Goal: Communication & Community: Answer question/provide support

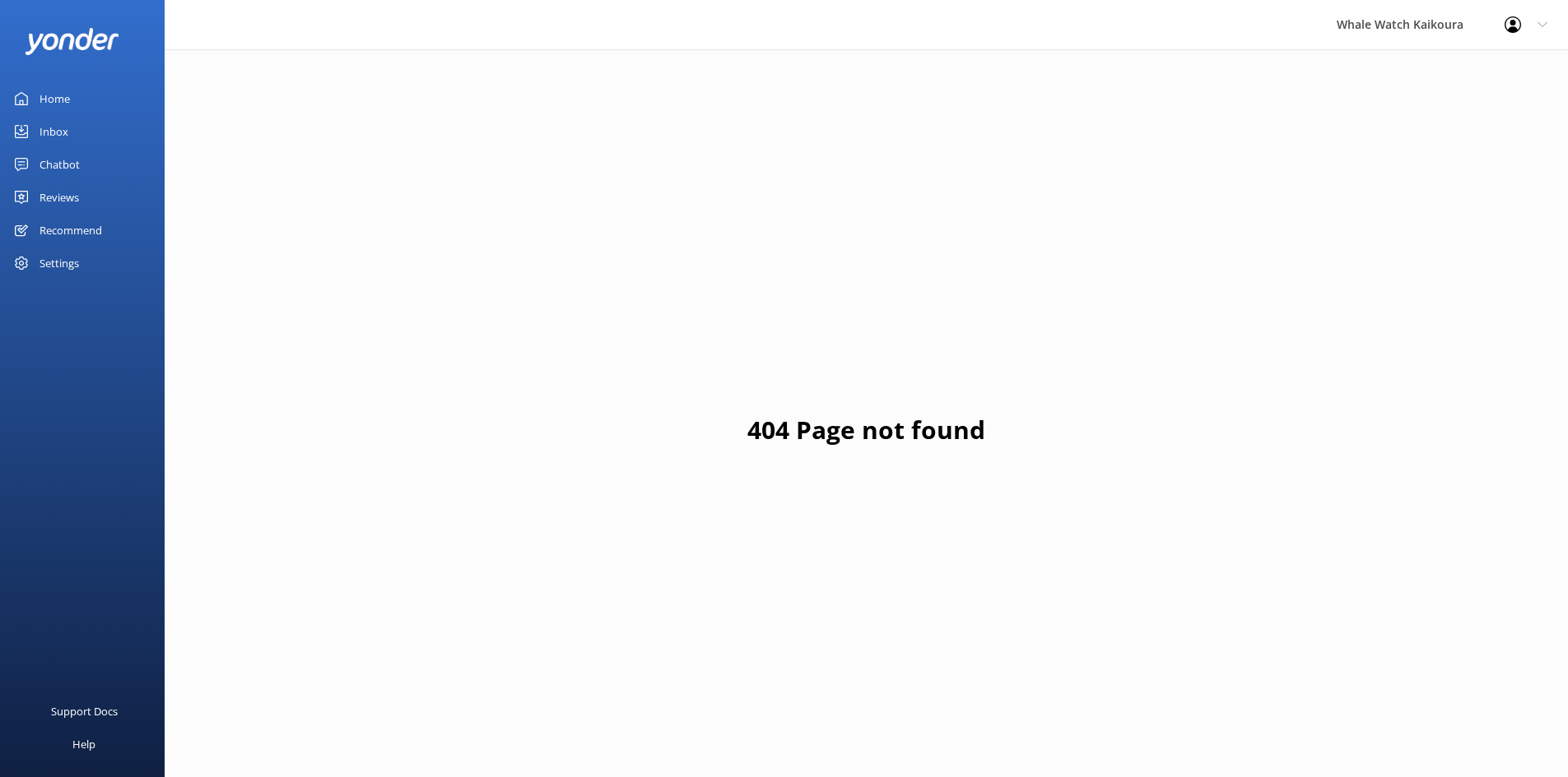
click at [43, 134] on div "Inbox" at bounding box center [54, 132] width 29 height 33
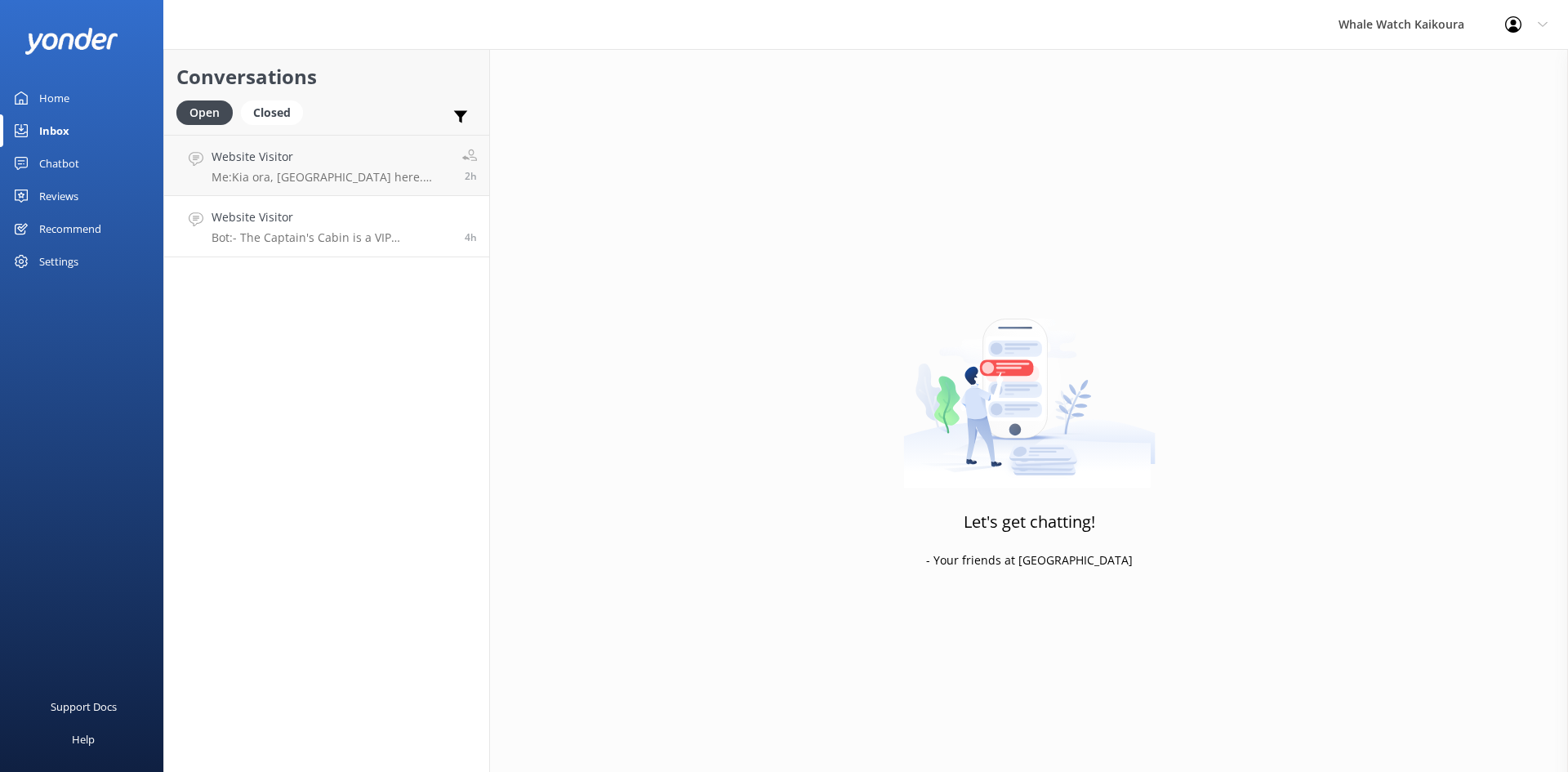
click at [287, 218] on h4 "Website Visitor" at bounding box center [332, 217] width 241 height 18
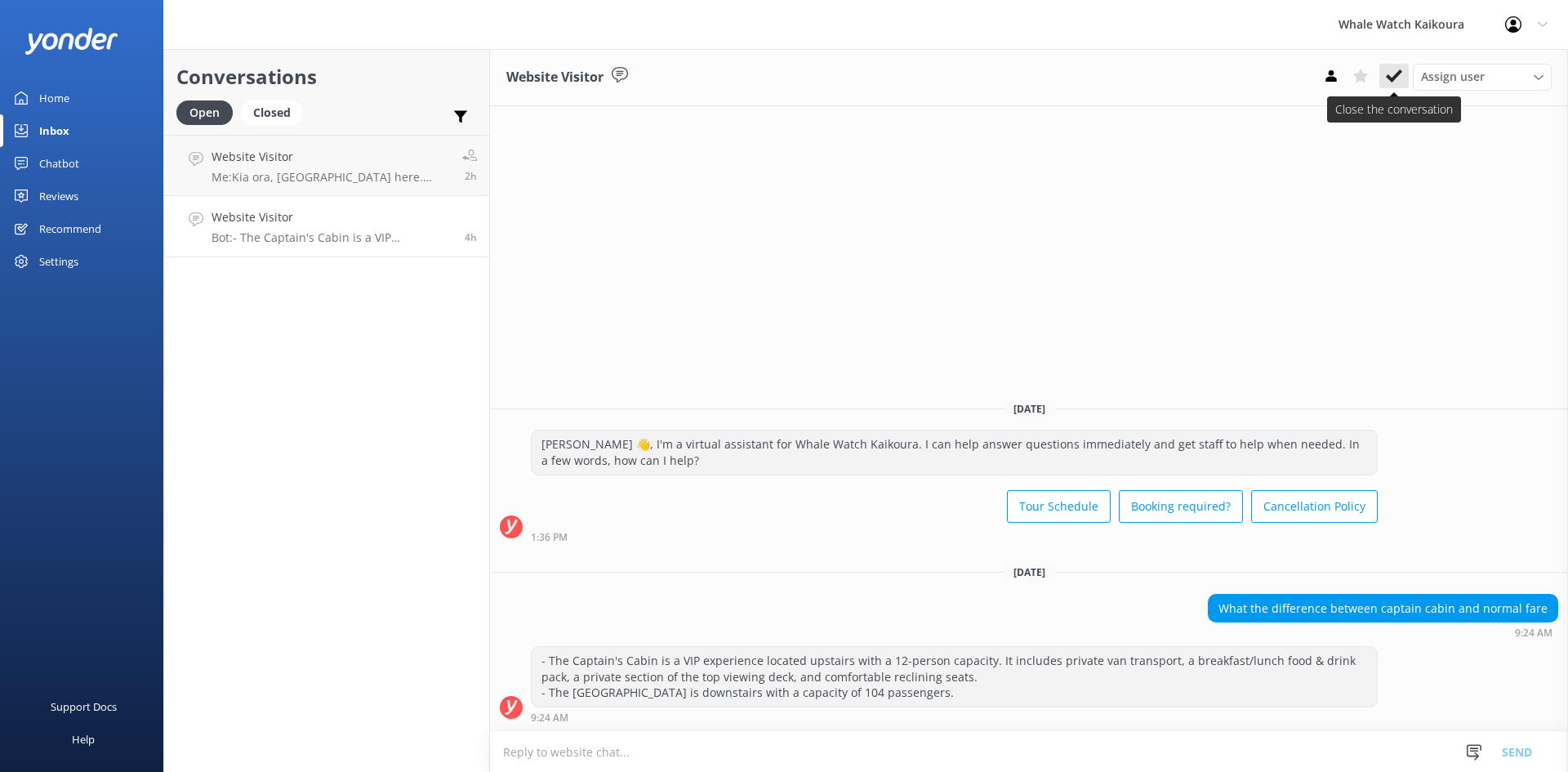
click at [1395, 78] on use at bounding box center [1393, 76] width 16 height 13
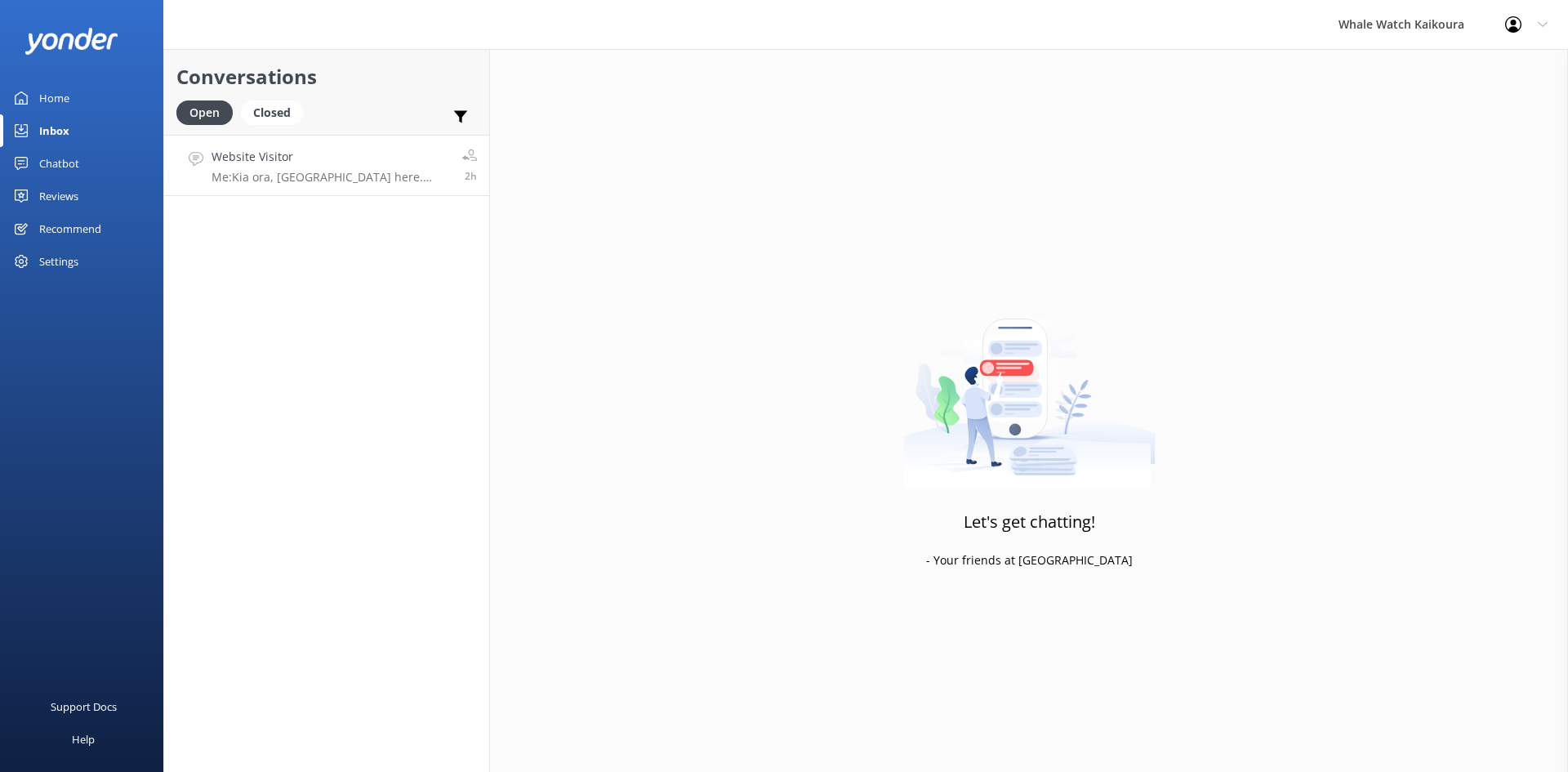
click at [358, 174] on p "Me: Kia ora, [GEOGRAPHIC_DATA] here. Could you please confirm the date and time…" at bounding box center [331, 177] width 238 height 14
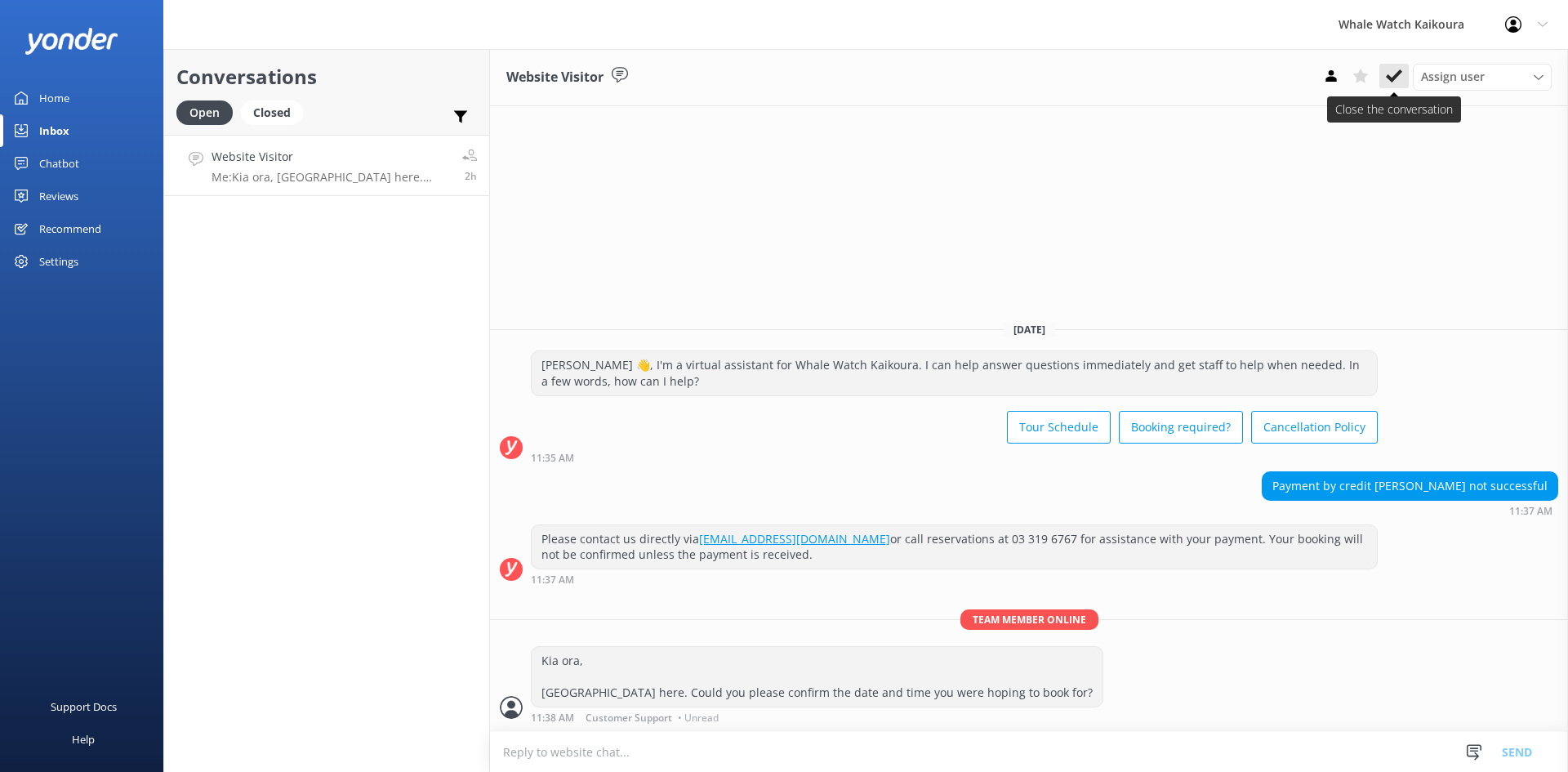
click at [1398, 80] on icon at bounding box center [1393, 75] width 16 height 16
